Goal: Information Seeking & Learning: Learn about a topic

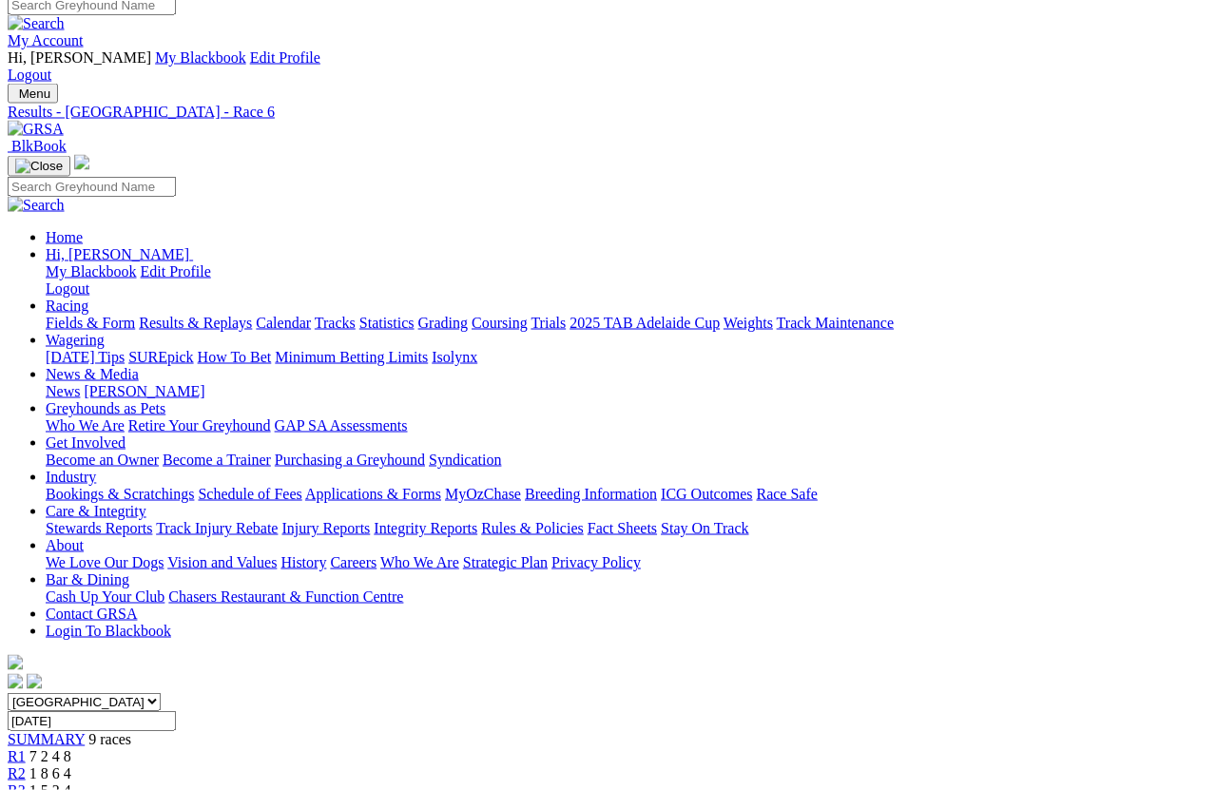
scroll to position [11, 0]
click at [75, 316] on link "Fields & Form" at bounding box center [90, 324] width 89 height 16
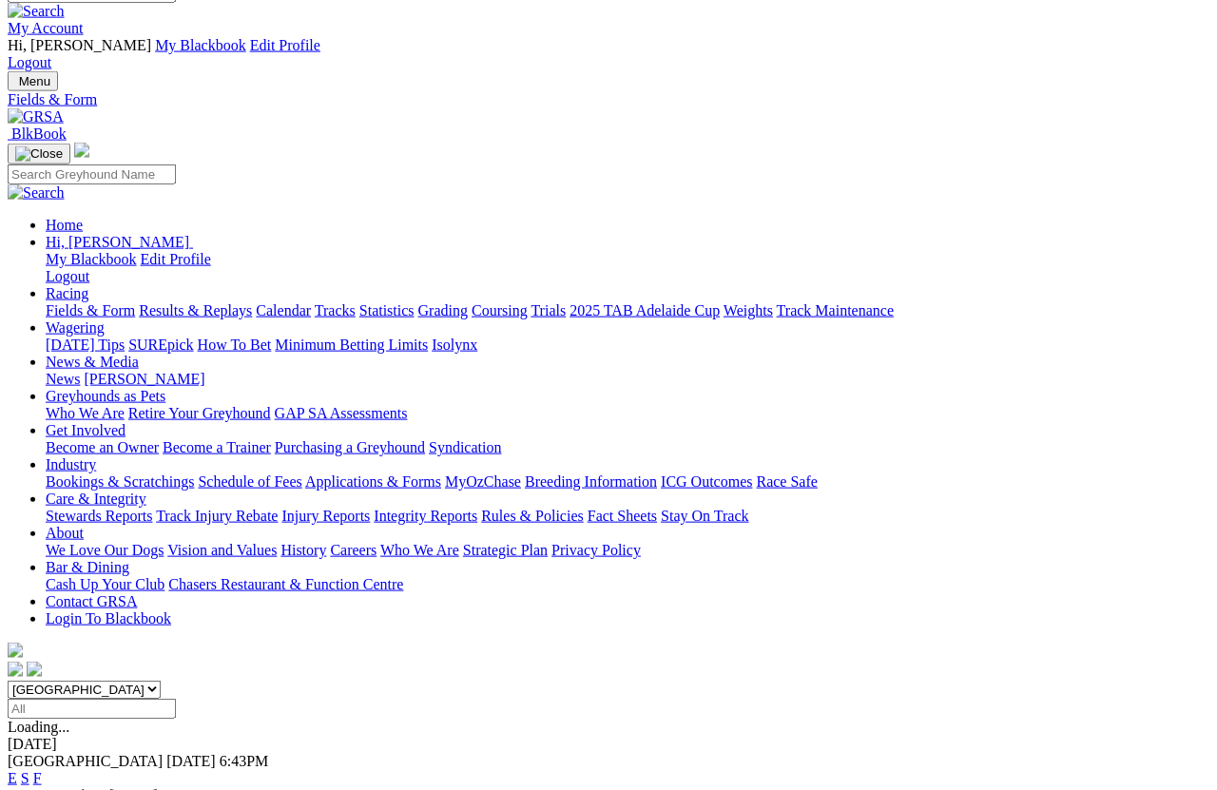
scroll to position [24, 0]
click at [17, 771] on link "E" at bounding box center [13, 779] width 10 height 16
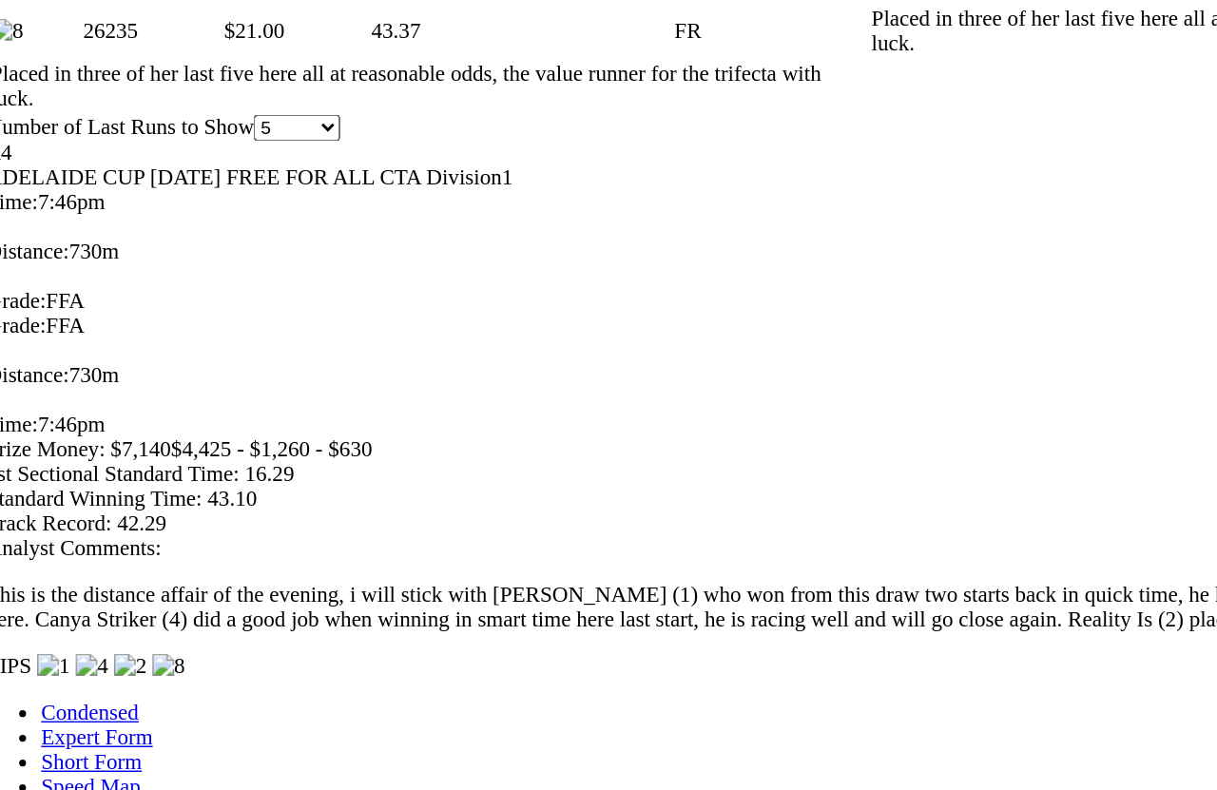
scroll to position [1383, 0]
